Goal: Task Accomplishment & Management: Manage account settings

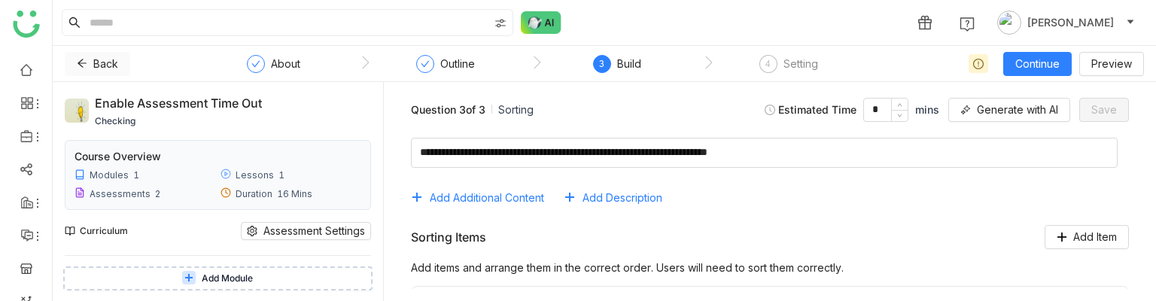
click at [79, 62] on icon at bounding box center [82, 63] width 9 height 8
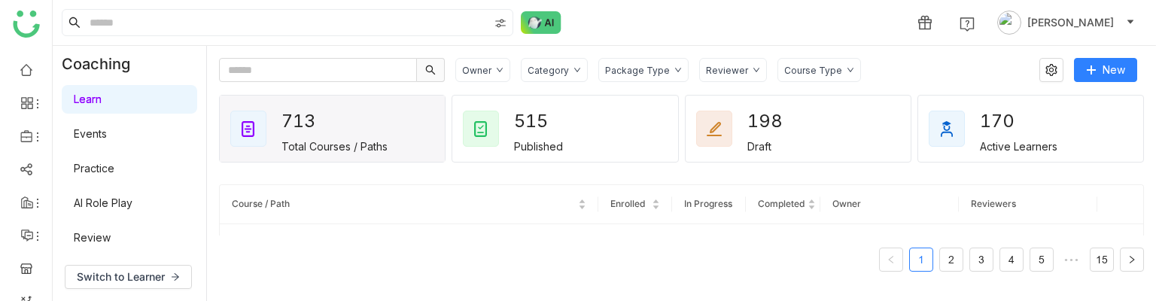
scroll to position [221, 0]
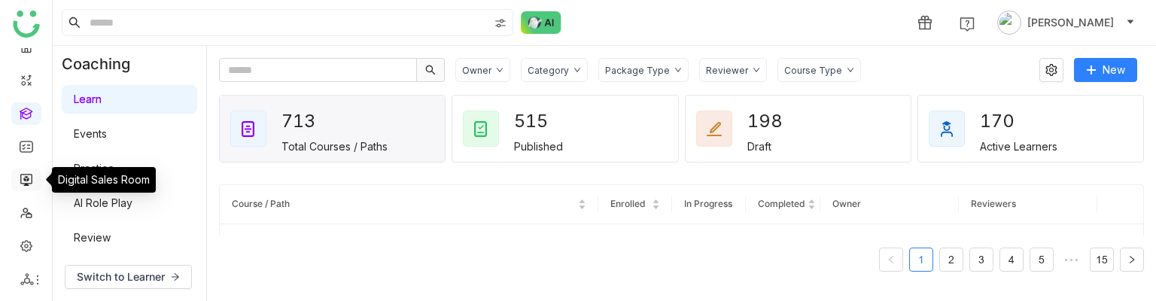
click at [26, 183] on link at bounding box center [27, 178] width 14 height 13
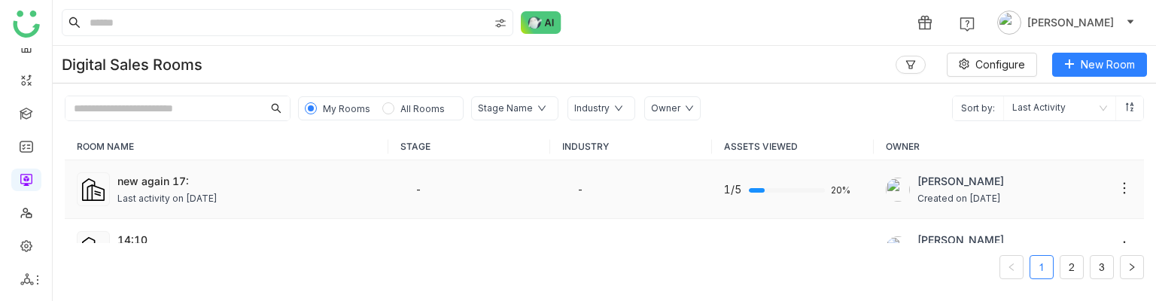
click at [301, 165] on td "new again 17: Last activity on [DATE]" at bounding box center [227, 189] width 324 height 59
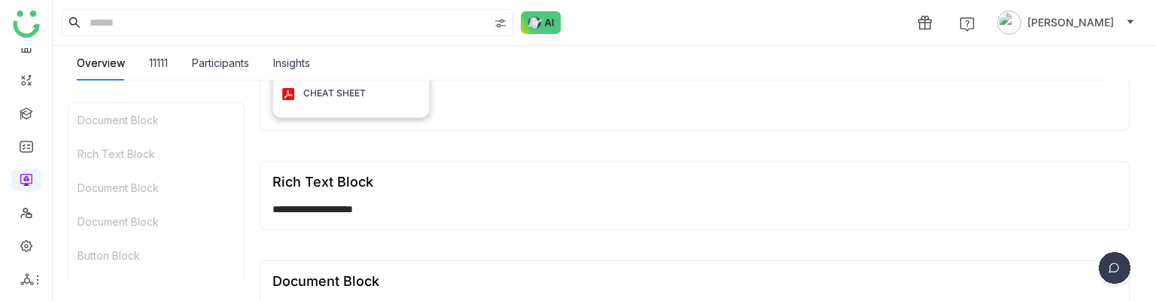
scroll to position [309, 0]
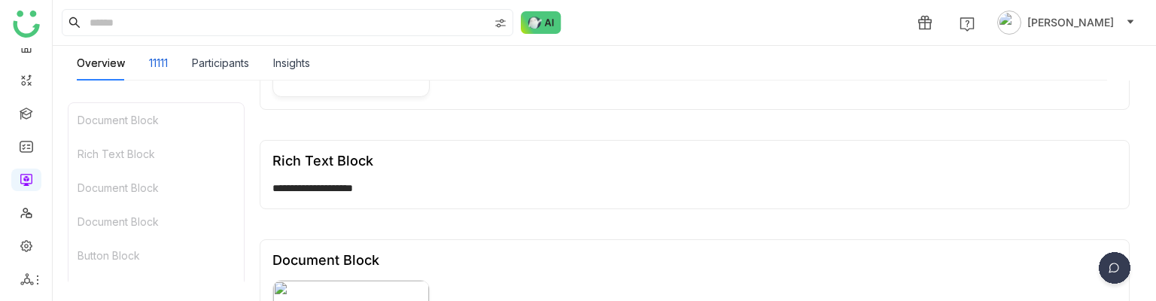
click at [161, 69] on div "11111" at bounding box center [158, 63] width 19 height 17
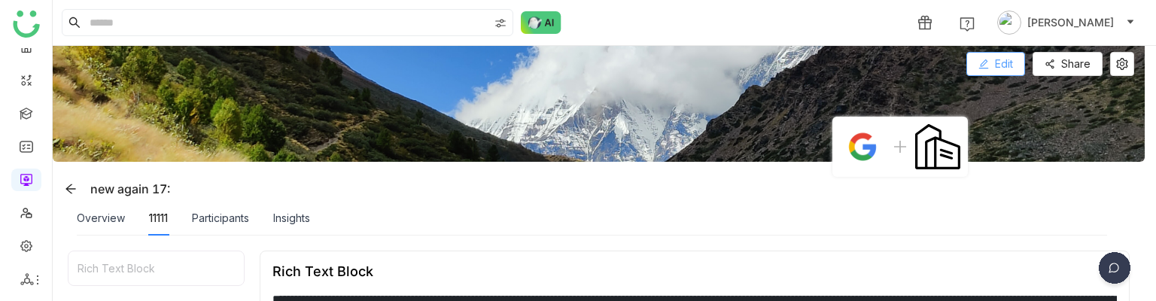
click at [1001, 69] on span "Edit" at bounding box center [1004, 64] width 18 height 17
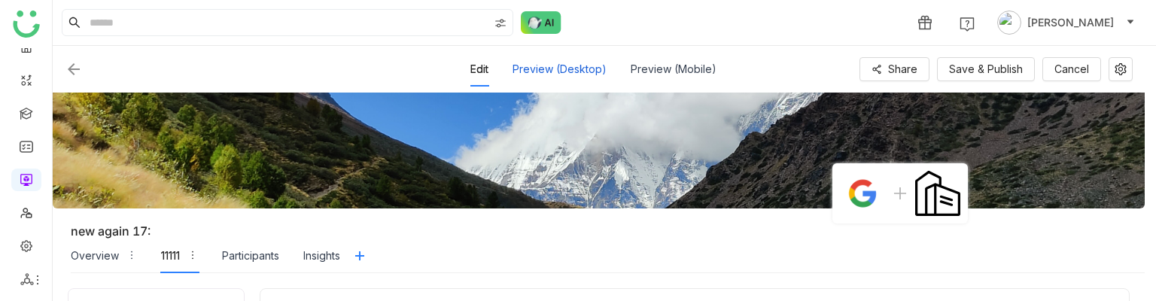
click at [578, 72] on div "Preview (Desktop)" at bounding box center [560, 69] width 94 height 35
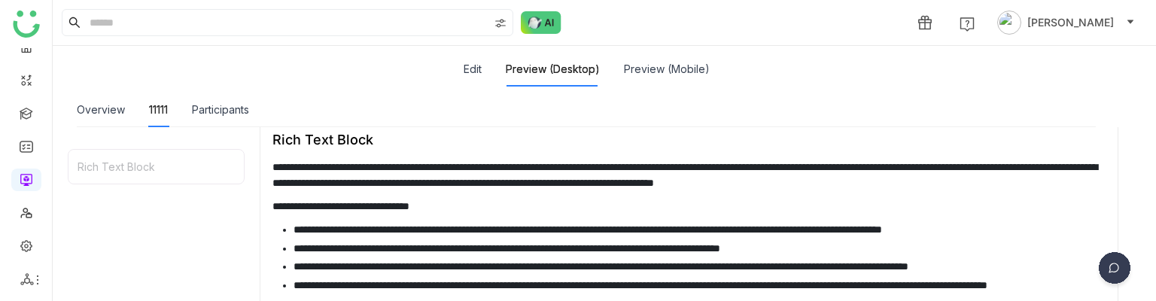
scroll to position [169, 0]
click at [109, 109] on div "Overview" at bounding box center [101, 110] width 48 height 17
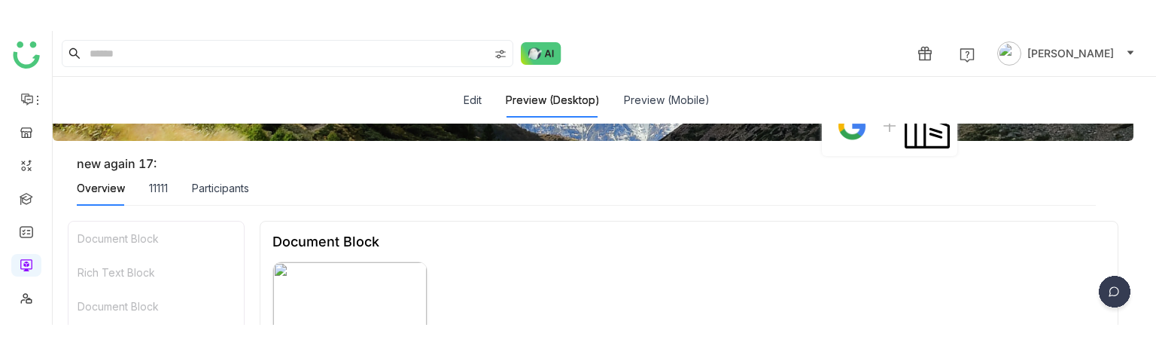
scroll to position [221, 0]
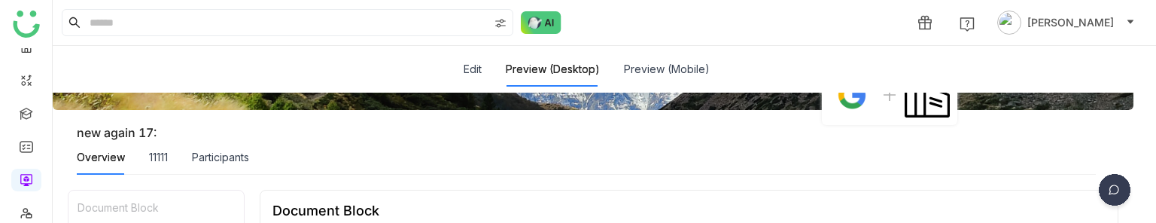
drag, startPoint x: 708, startPoint y: 221, endPoint x: 714, endPoint y: 228, distance: 9.1
click at [714, 223] on html "**********" at bounding box center [578, 111] width 1156 height 223
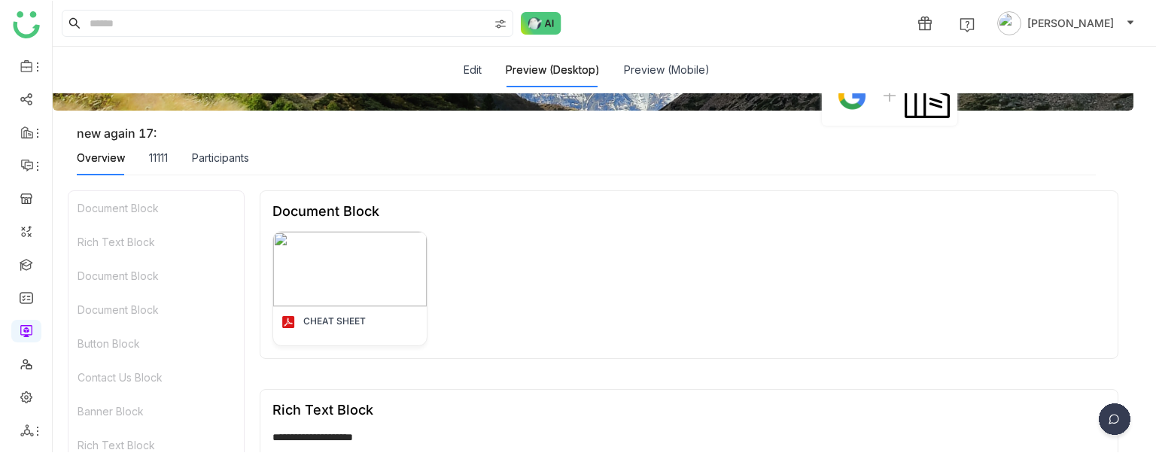
scroll to position [69, 0]
